Goal: Find contact information: Obtain details needed to contact an individual or organization

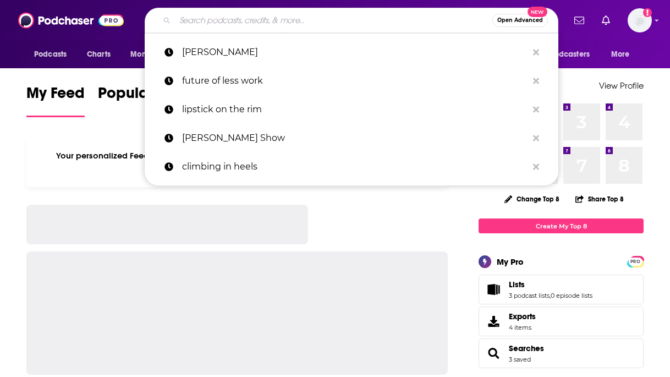
click at [329, 17] on input "Search podcasts, credits, & more..." at bounding box center [333, 21] width 317 height 18
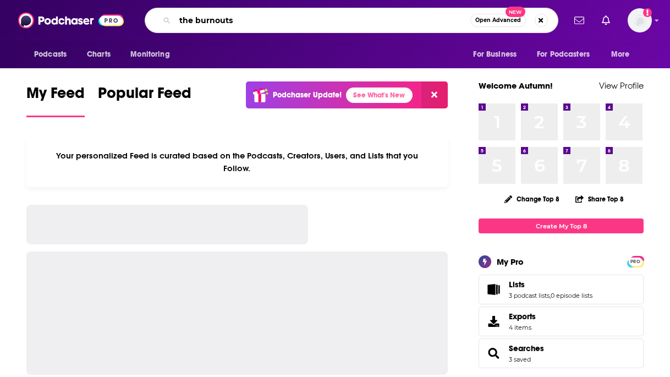
type input "the burnouts"
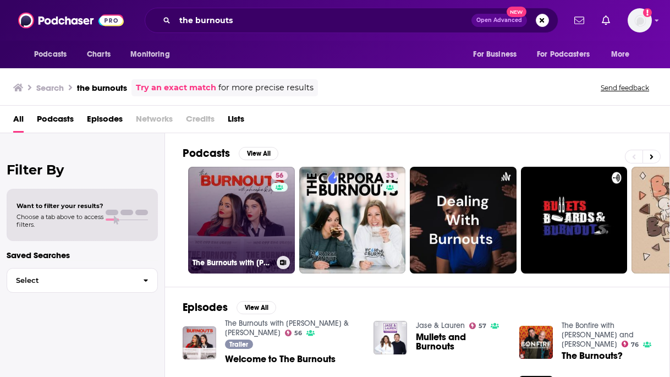
click at [225, 212] on link "56 The Burnouts with [PERSON_NAME] & [PERSON_NAME]" at bounding box center [241, 220] width 107 height 107
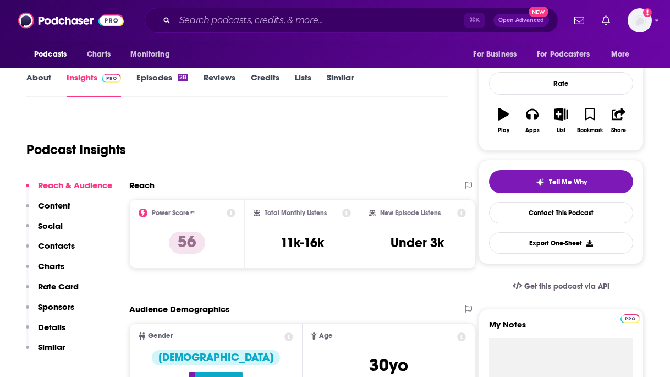
scroll to position [156, 0]
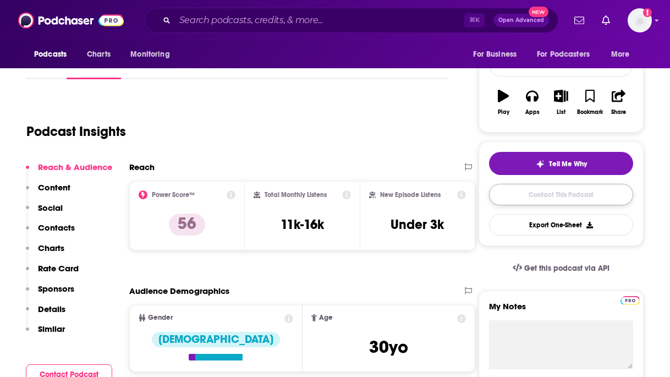
click at [508, 200] on link "Contact This Podcast" at bounding box center [561, 194] width 144 height 21
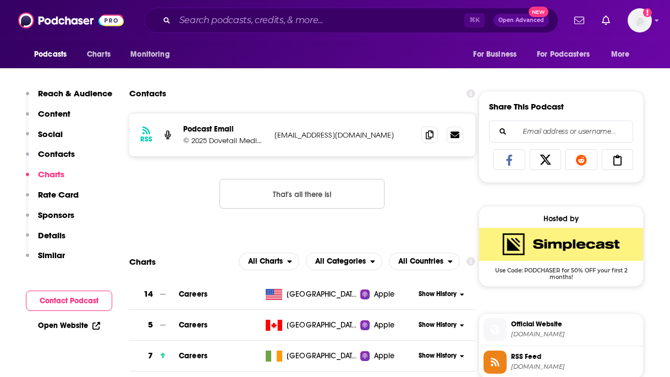
scroll to position [636, 0]
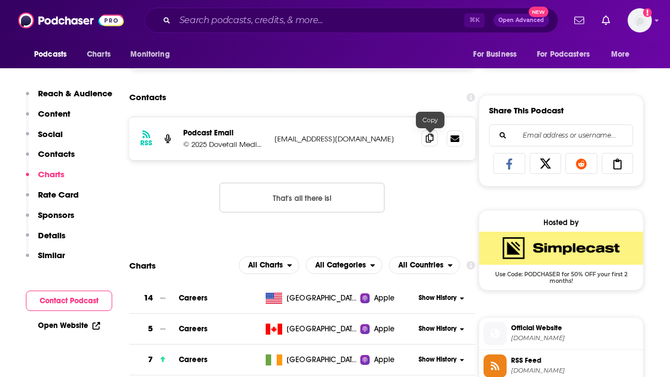
click at [425, 135] on span at bounding box center [429, 138] width 16 height 16
